Goal: Check status: Check status

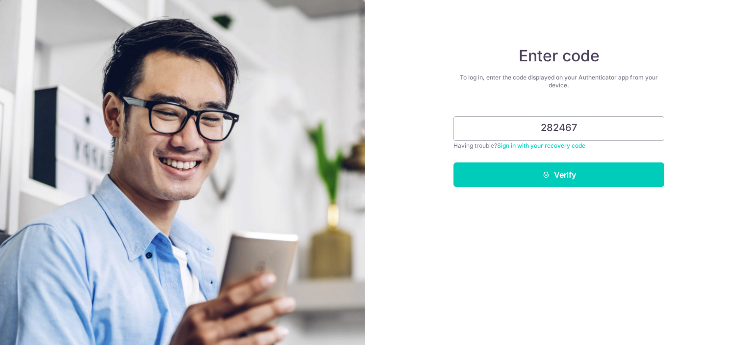
type input "282467"
click at [454, 162] on button "Verify" at bounding box center [559, 174] width 211 height 25
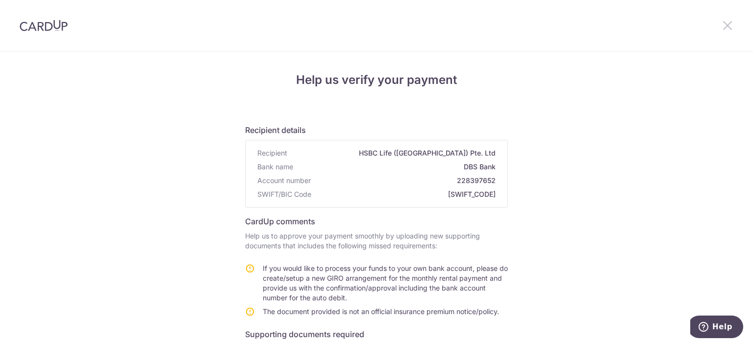
click at [727, 25] on icon at bounding box center [728, 25] width 12 height 12
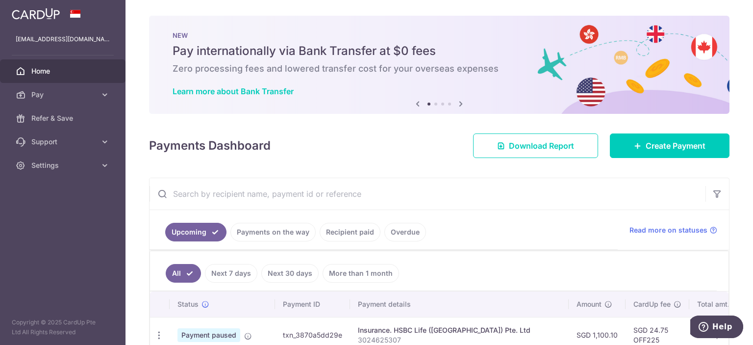
scroll to position [49, 0]
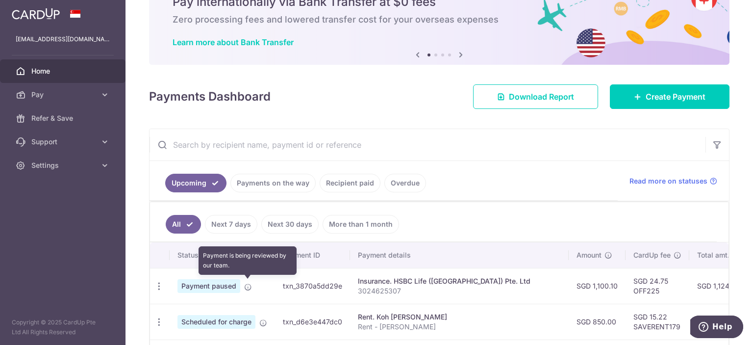
click at [247, 284] on icon at bounding box center [248, 287] width 8 height 8
click at [247, 286] on icon at bounding box center [248, 287] width 8 height 8
click at [249, 286] on icon at bounding box center [248, 287] width 8 height 8
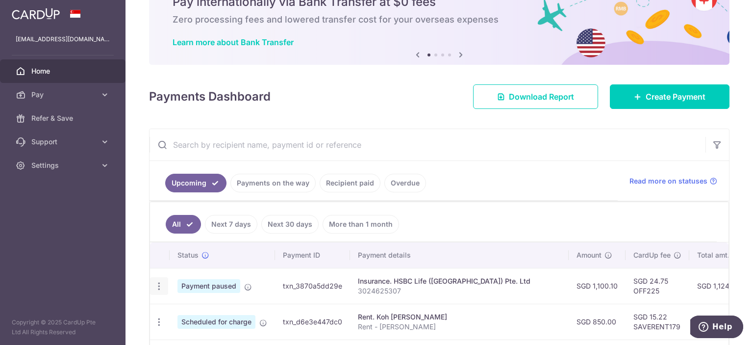
click at [159, 286] on icon "button" at bounding box center [159, 286] width 10 height 10
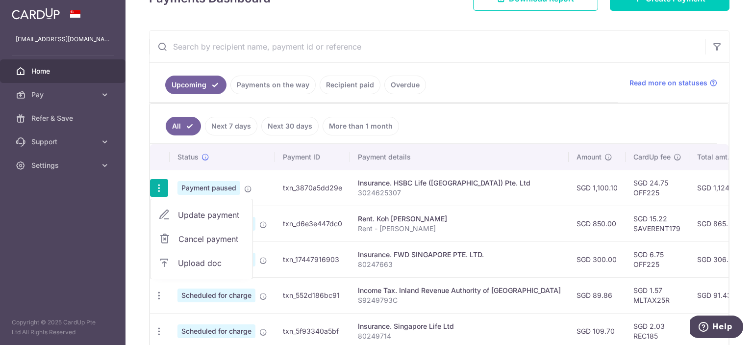
click at [248, 163] on th "Status" at bounding box center [222, 156] width 105 height 25
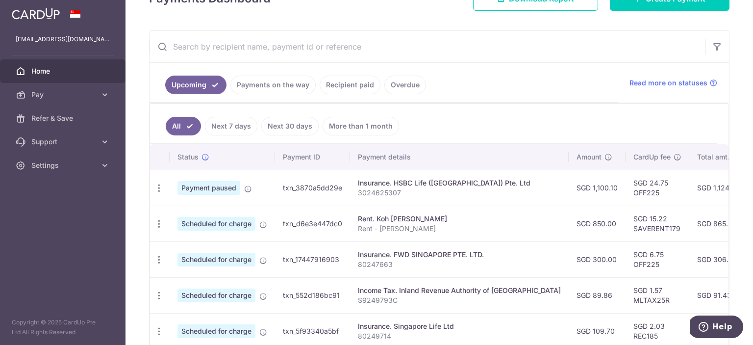
click at [298, 125] on link "Next 30 days" at bounding box center [289, 126] width 57 height 19
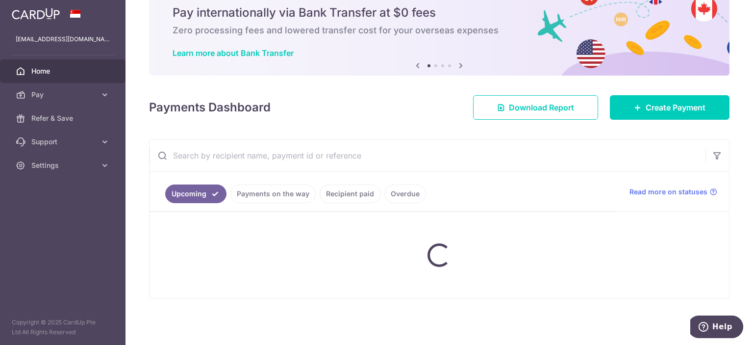
scroll to position [121, 0]
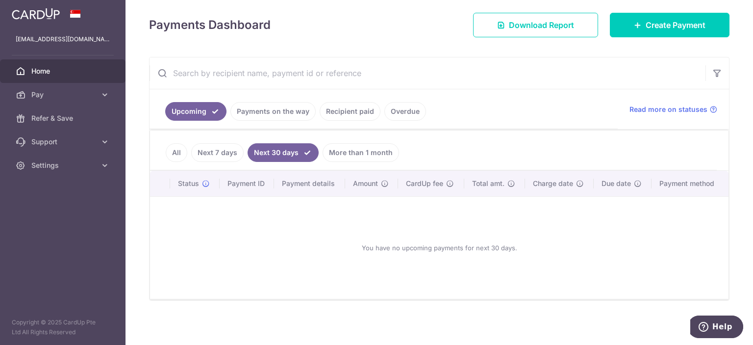
click at [231, 149] on link "Next 7 days" at bounding box center [217, 152] width 52 height 19
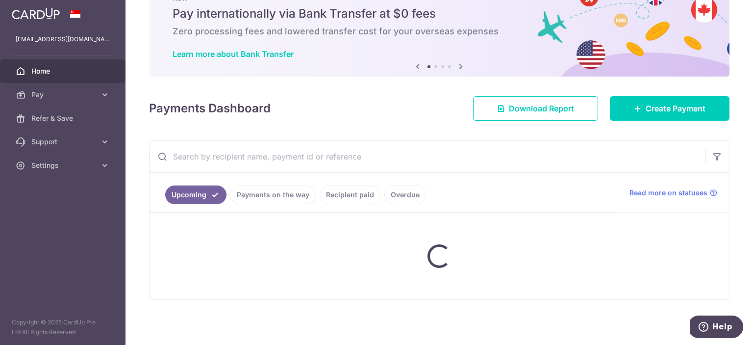
scroll to position [147, 0]
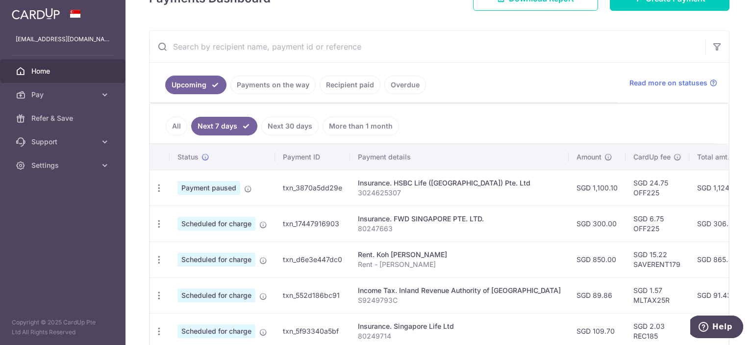
click at [295, 158] on th "Payment ID" at bounding box center [312, 156] width 75 height 25
click at [294, 137] on ul "All Next 7 days Next 30 days More than 1 month" at bounding box center [433, 124] width 567 height 40
click at [300, 127] on link "Next 30 days" at bounding box center [289, 126] width 57 height 19
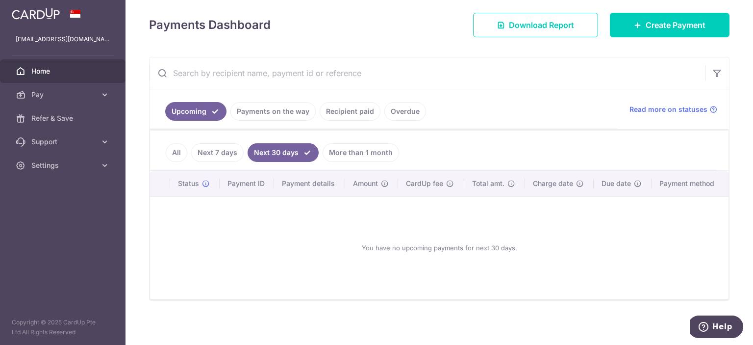
click at [263, 113] on link "Payments on the way" at bounding box center [272, 111] width 85 height 19
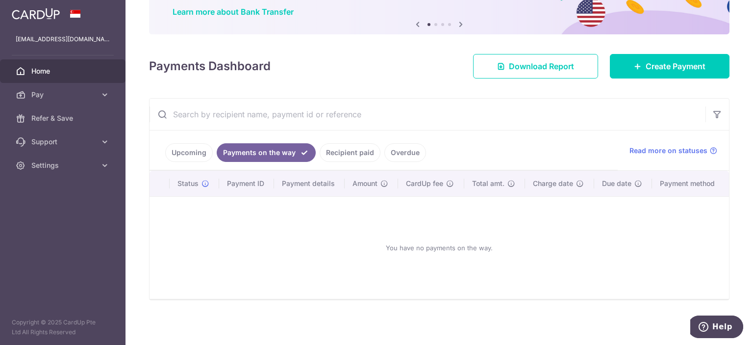
click at [333, 142] on ul "Upcoming Payments on the way Recipient paid Overdue" at bounding box center [384, 150] width 468 height 40
click at [335, 151] on link "Recipient paid" at bounding box center [350, 152] width 61 height 19
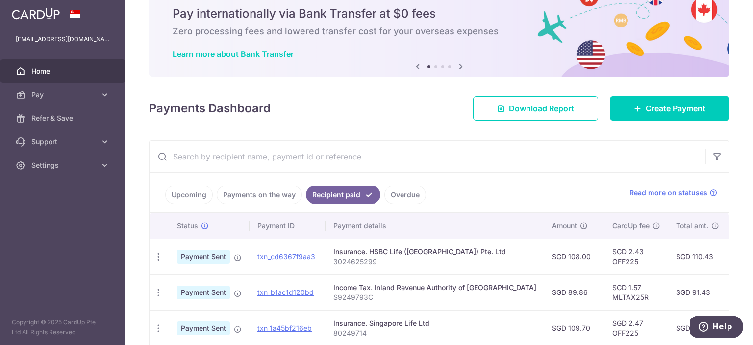
scroll to position [147, 0]
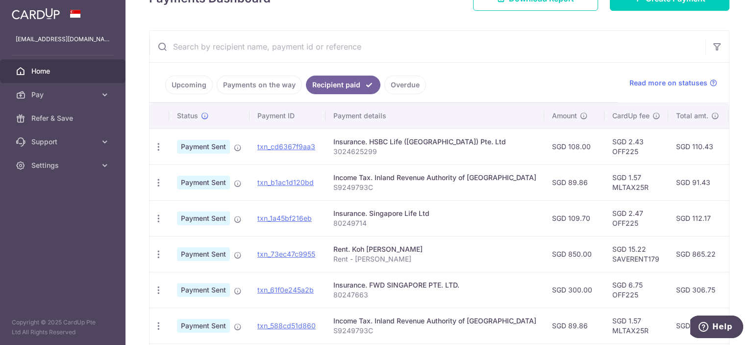
click at [86, 70] on span "Home" at bounding box center [63, 71] width 65 height 10
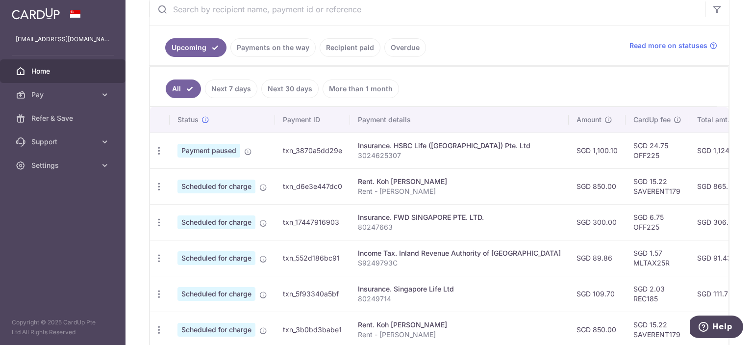
scroll to position [147, 0]
